Goal: Information Seeking & Learning: Learn about a topic

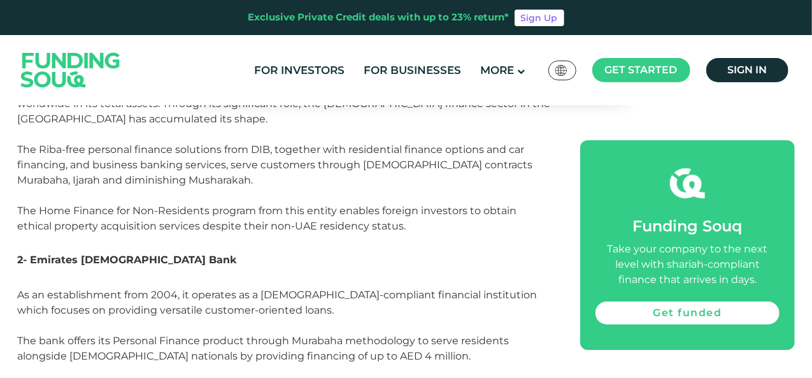
scroll to position [2374, 0]
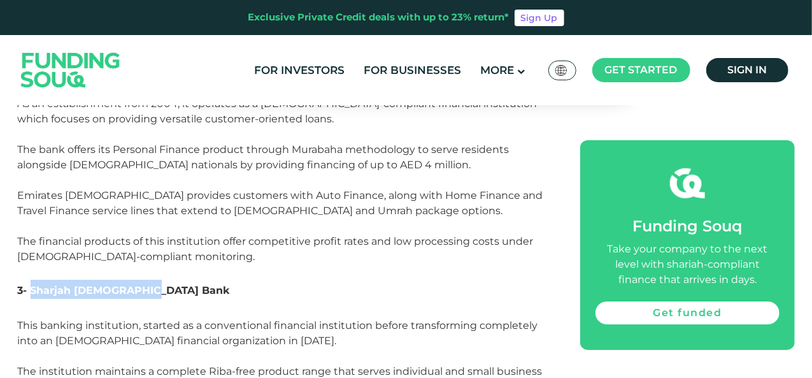
drag, startPoint x: 32, startPoint y: 257, endPoint x: 141, endPoint y: 255, distance: 109.6
click at [141, 284] on span "3- Sharjah [DEMOGRAPHIC_DATA] Bank" at bounding box center [124, 290] width 212 height 12
click at [355, 280] on h3 "3- Sharjah [DEMOGRAPHIC_DATA] Bank" at bounding box center [285, 299] width 534 height 38
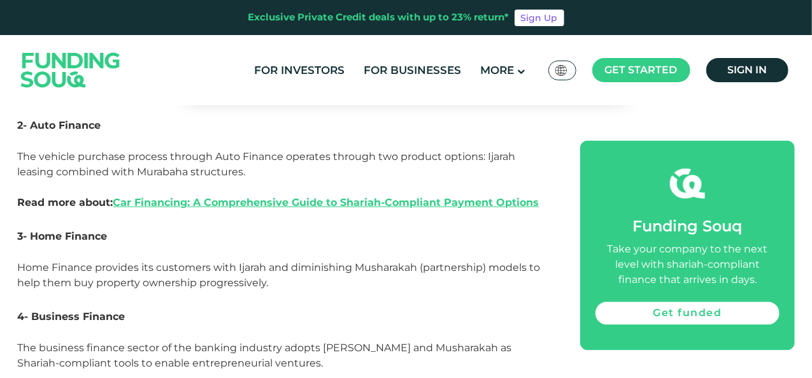
scroll to position [1338, 0]
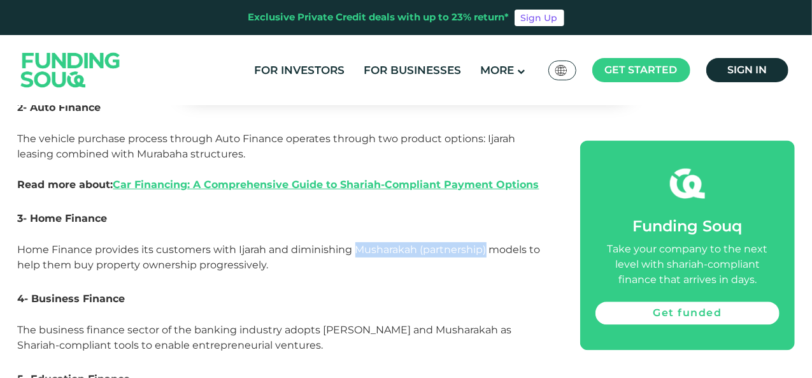
drag, startPoint x: 357, startPoint y: 250, endPoint x: 488, endPoint y: 246, distance: 130.6
click at [488, 246] on span "Home Finance provides its customers with Ijarah and diminishing Musharakah (par…" at bounding box center [279, 256] width 523 height 27
copy span "[DEMOGRAPHIC_DATA] (partnership)"
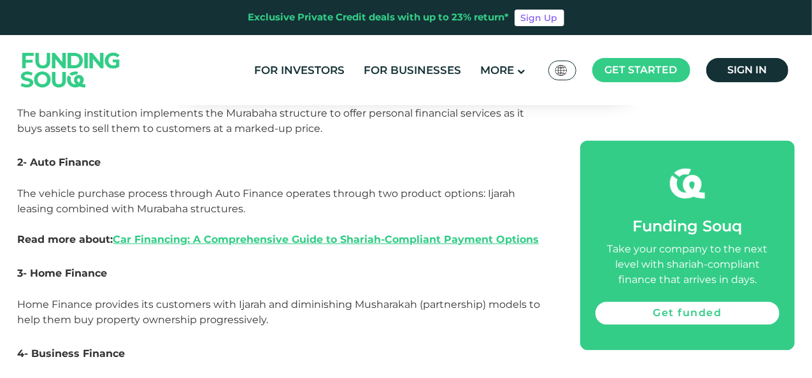
scroll to position [1338, 0]
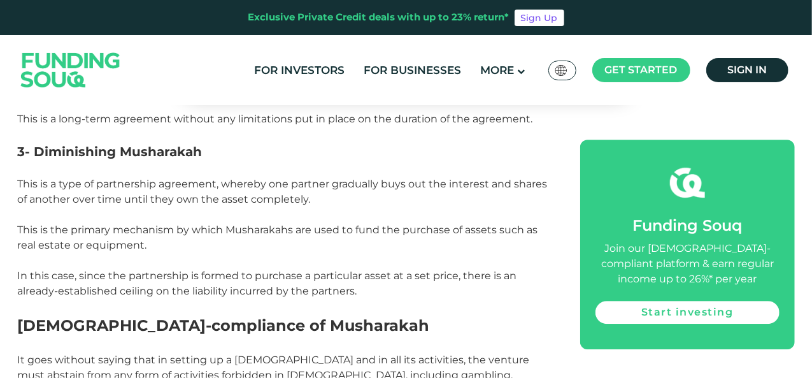
scroll to position [1720, 0]
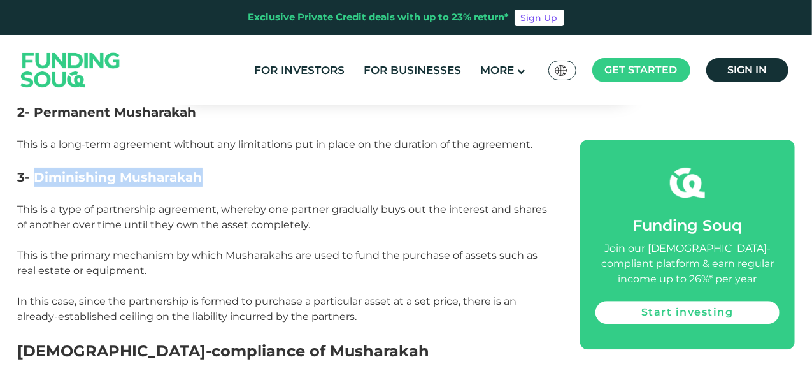
drag, startPoint x: 36, startPoint y: 160, endPoint x: 208, endPoint y: 156, distance: 172.0
click at [208, 168] on h3 "3- Diminishing Musharakah" at bounding box center [285, 177] width 534 height 19
copy span "Diminishing Musharakah"
